Goal: Task Accomplishment & Management: Manage account settings

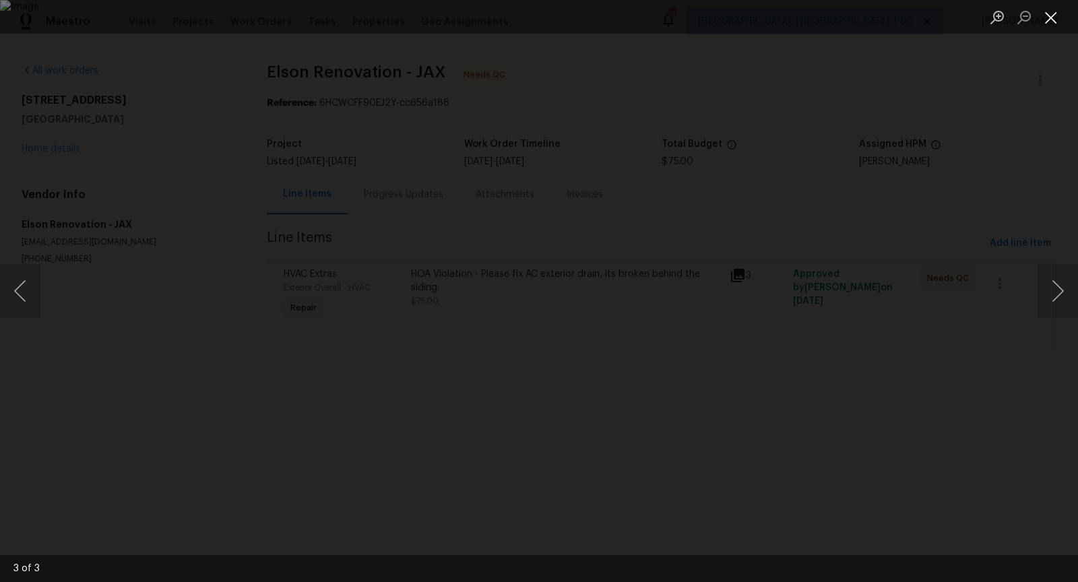
click at [1049, 20] on button "Close lightbox" at bounding box center [1051, 17] width 27 height 24
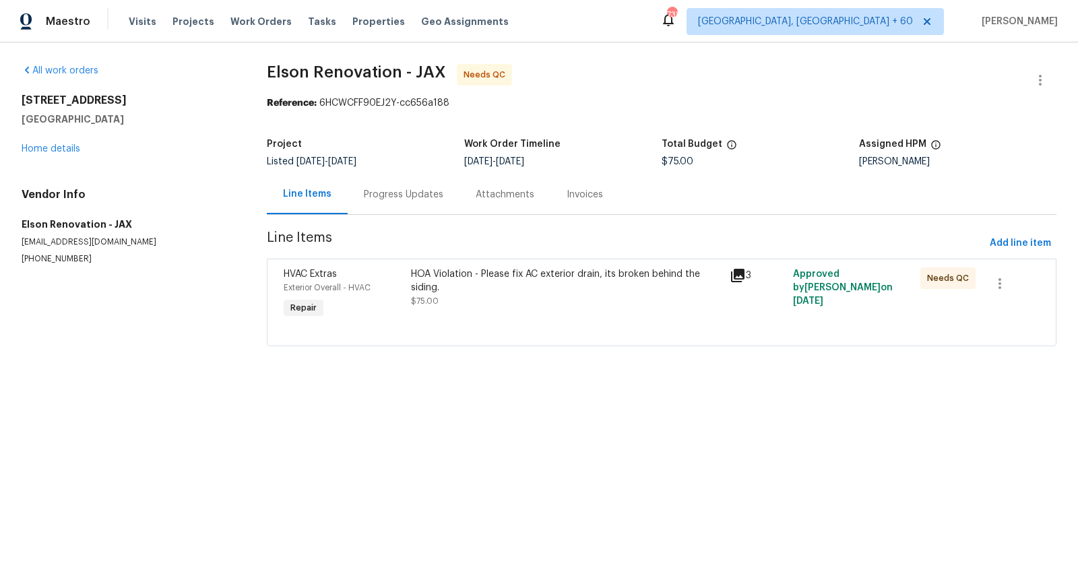
click at [432, 279] on div "HOA Violation - Please fix AC exterior drain, its broken behind the siding." at bounding box center [566, 280] width 311 height 27
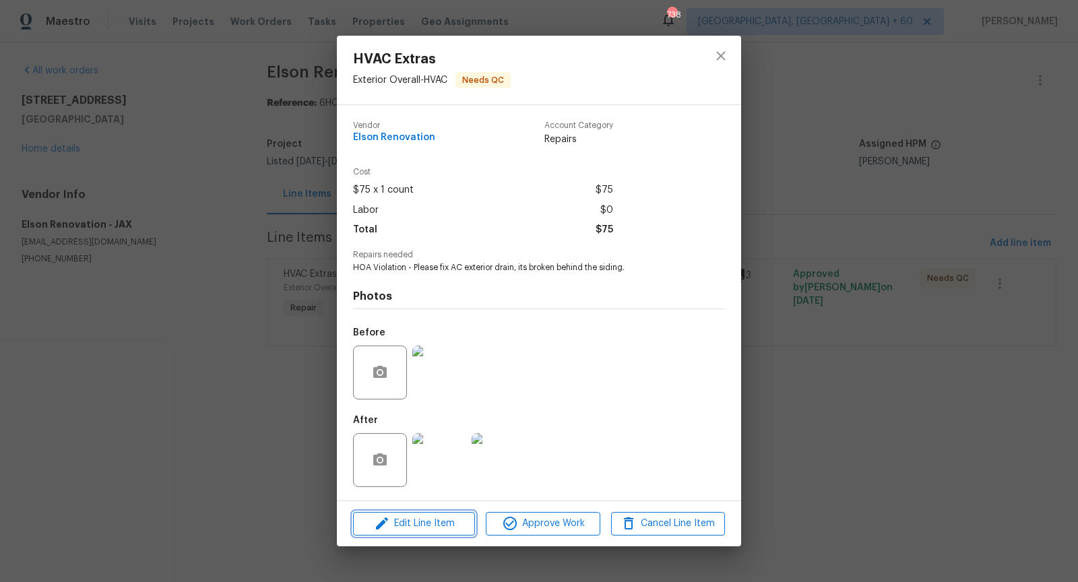
click at [442, 521] on span "Edit Line Item" at bounding box center [414, 523] width 114 height 17
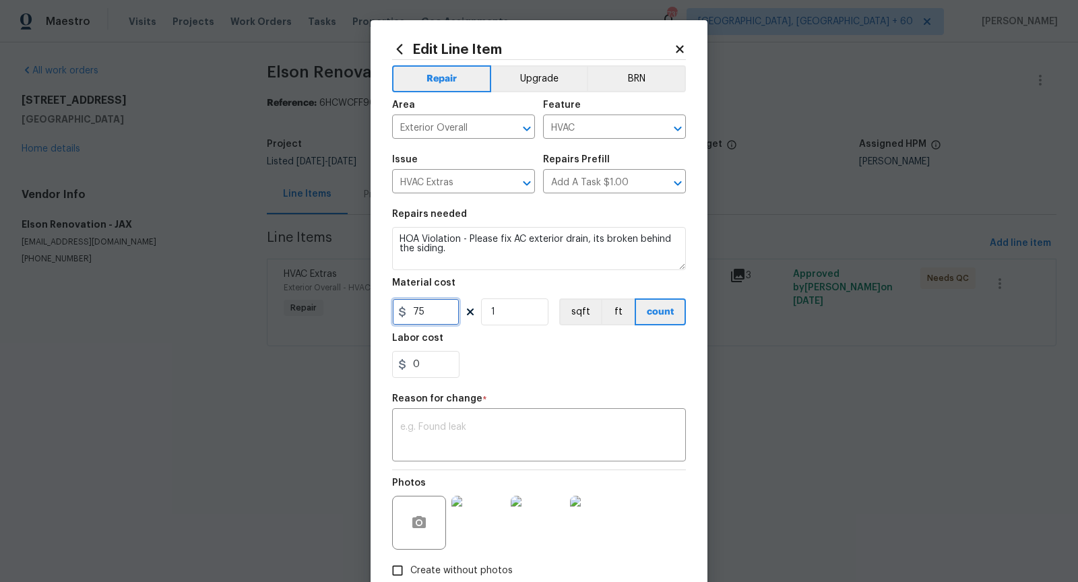
click at [437, 321] on input "75" at bounding box center [425, 311] width 67 height 27
type input "200"
click at [464, 424] on textarea at bounding box center [539, 436] width 278 height 28
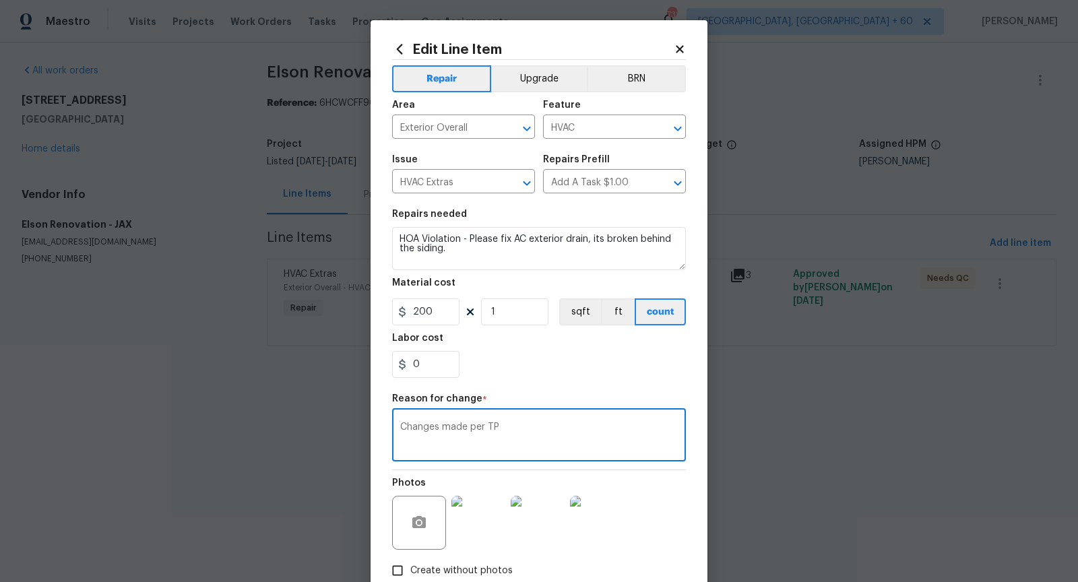
scroll to position [81, 0]
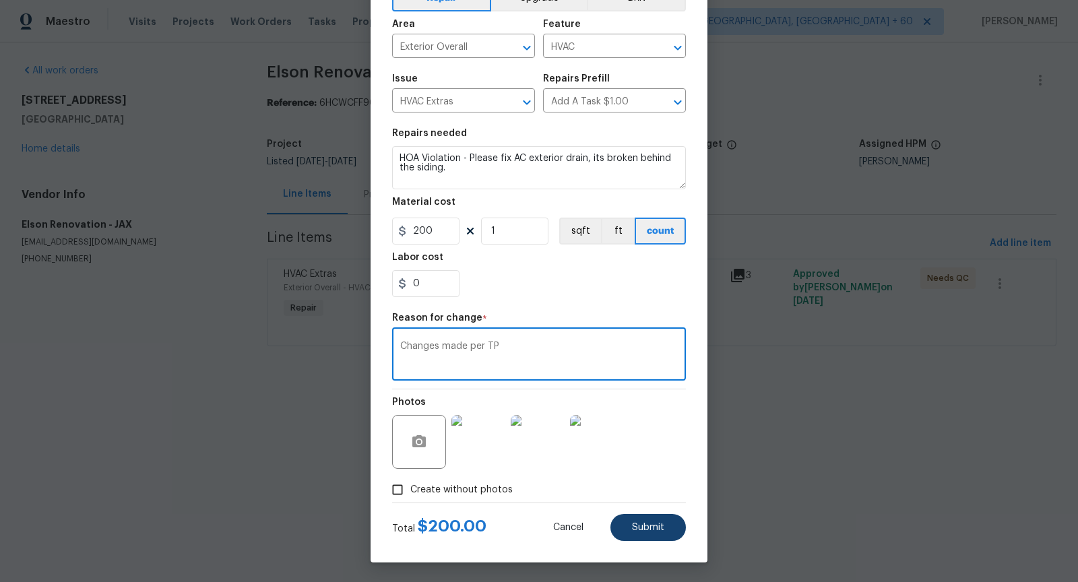
type textarea "Changes made per TP"
click at [643, 524] on span "Submit" at bounding box center [648, 528] width 32 height 10
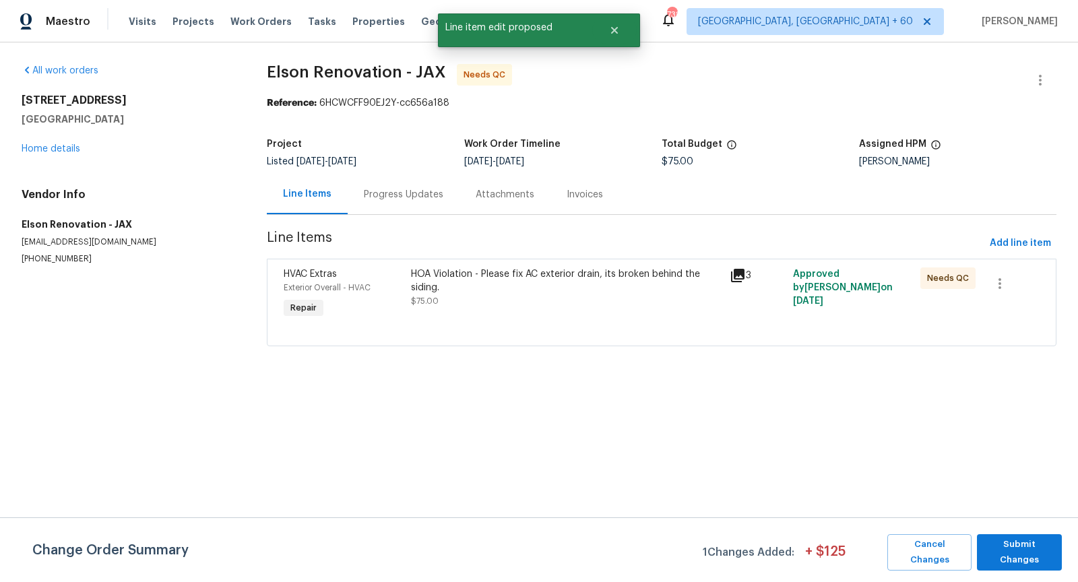
scroll to position [0, 0]
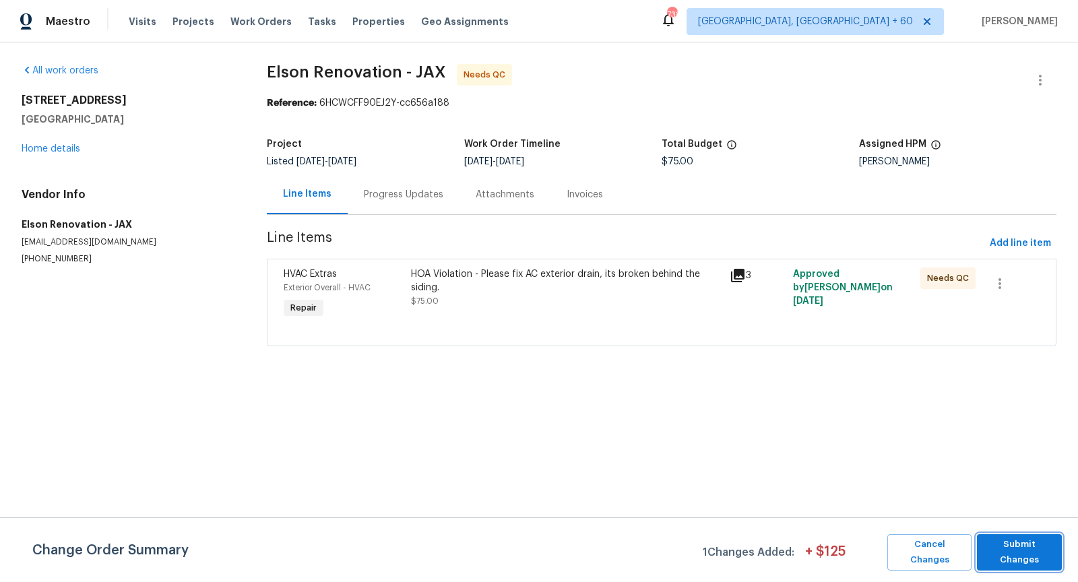
click at [1030, 552] on span "Submit Changes" at bounding box center [1019, 552] width 71 height 31
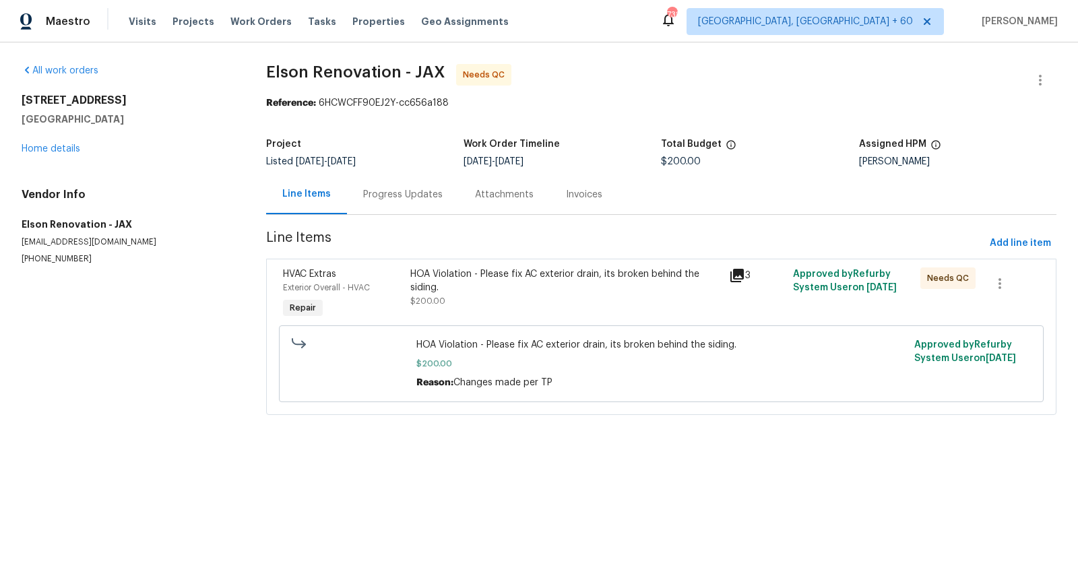
click at [443, 279] on div "HOA Violation - Please fix AC exterior drain, its broken behind the siding." at bounding box center [565, 280] width 311 height 27
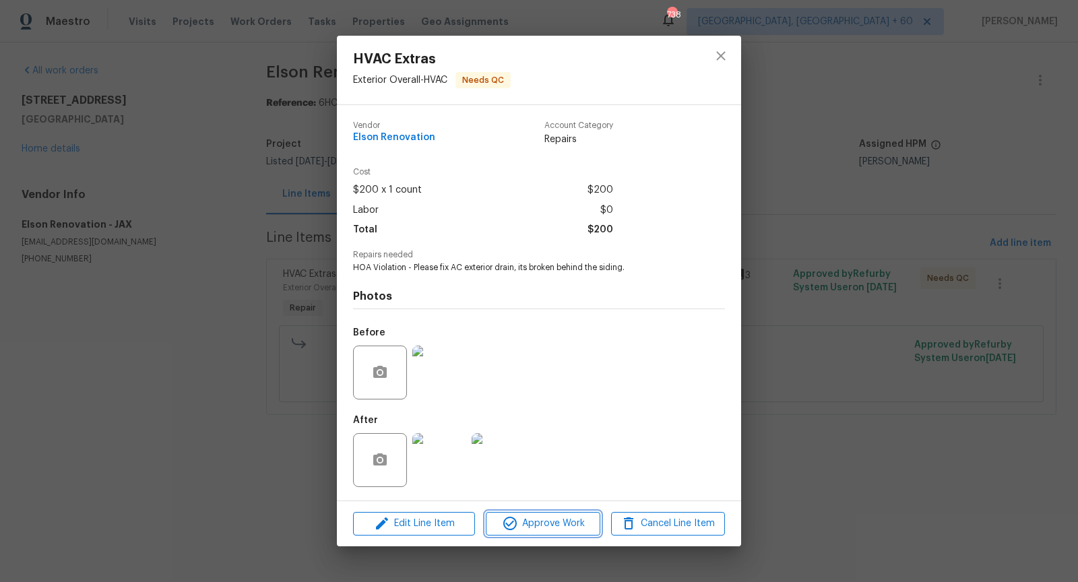
click at [538, 528] on span "Approve Work" at bounding box center [543, 523] width 106 height 17
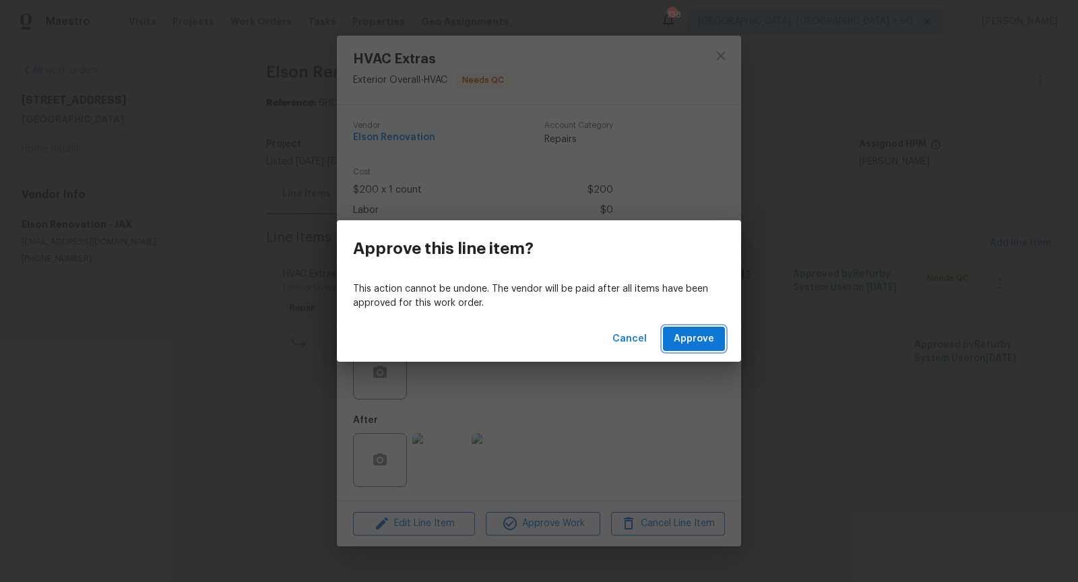
click at [693, 329] on button "Approve" at bounding box center [694, 339] width 62 height 25
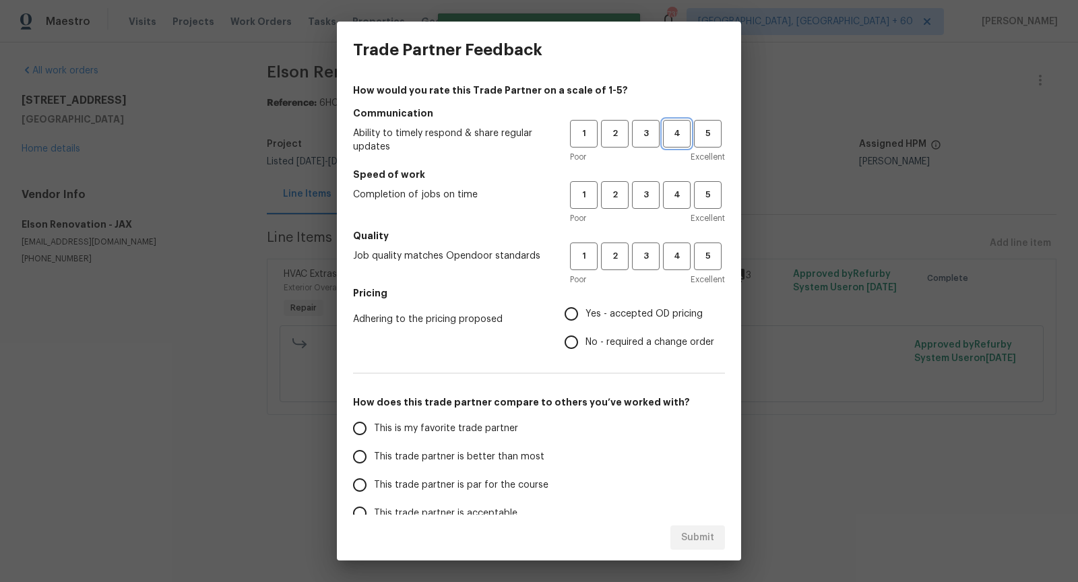
click at [685, 130] on span "4" at bounding box center [676, 133] width 25 height 15
click at [719, 200] on span "5" at bounding box center [707, 194] width 25 height 15
click at [676, 253] on span "4" at bounding box center [676, 256] width 25 height 15
click at [573, 340] on input "No - required a change order" at bounding box center [571, 342] width 28 height 28
radio input "true"
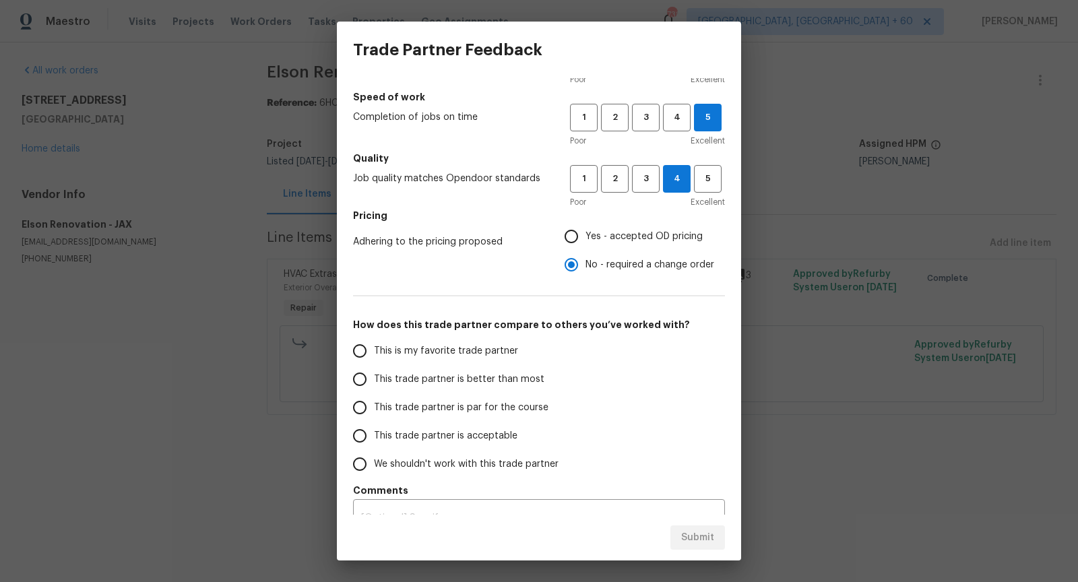
scroll to position [94, 0]
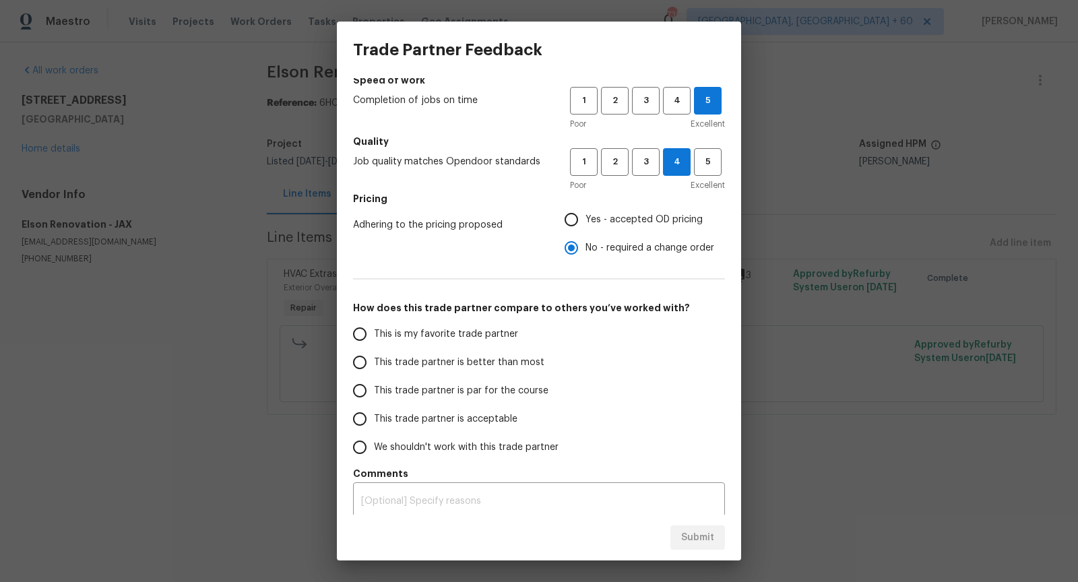
click at [362, 391] on input "This trade partner is par for the course" at bounding box center [360, 391] width 28 height 28
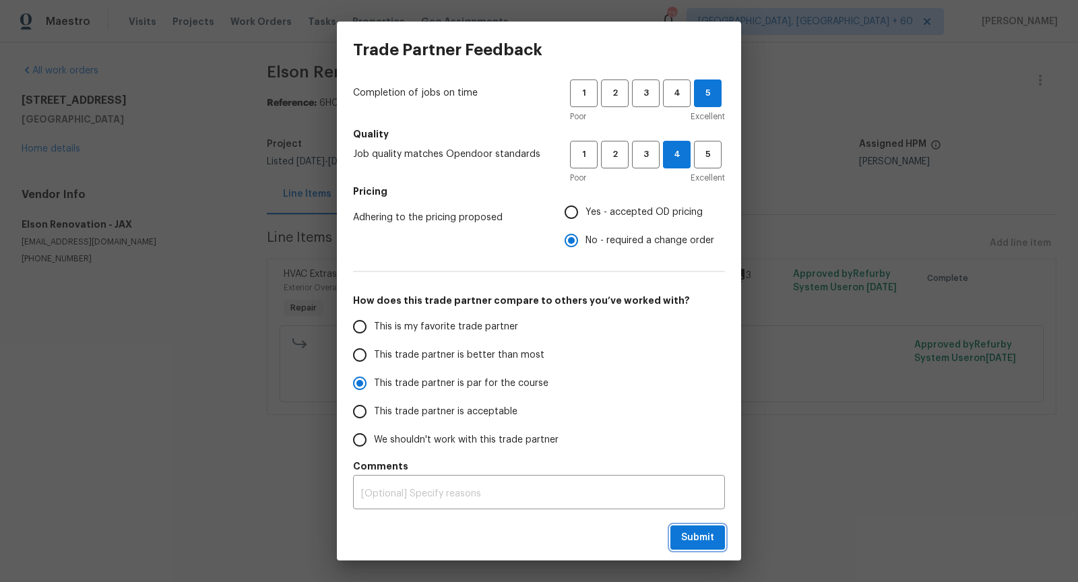
click at [694, 540] on span "Submit" at bounding box center [697, 538] width 33 height 17
radio input "true"
